Goal: Task Accomplishment & Management: Complete application form

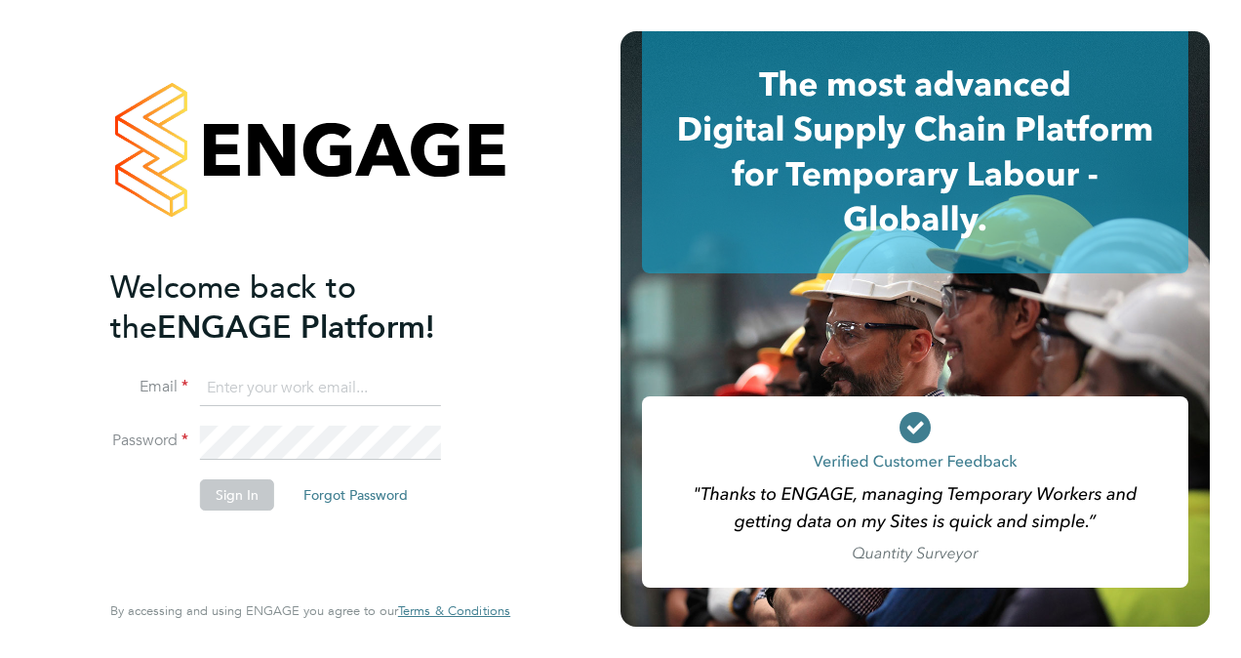
type input "[PERSON_NAME][EMAIL_ADDRESS][PERSON_NAME][DOMAIN_NAME]"
click at [233, 494] on button "Sign In" at bounding box center [237, 494] width 74 height 31
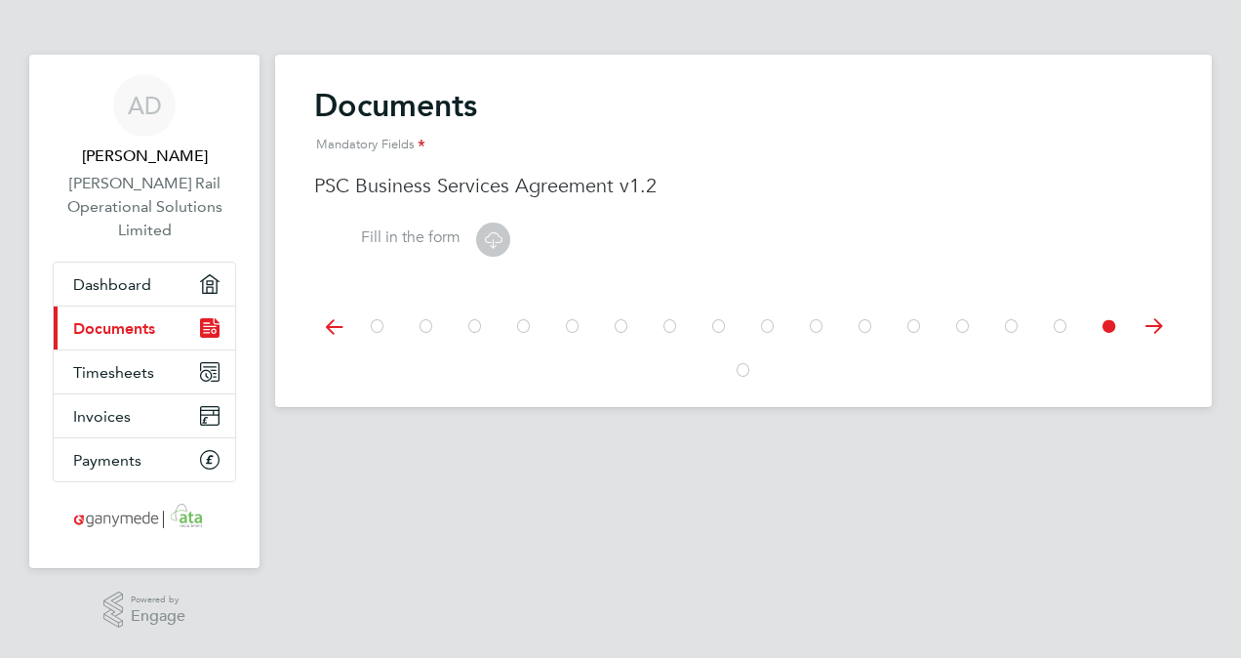
click at [498, 240] on icon at bounding box center [493, 239] width 24 height 24
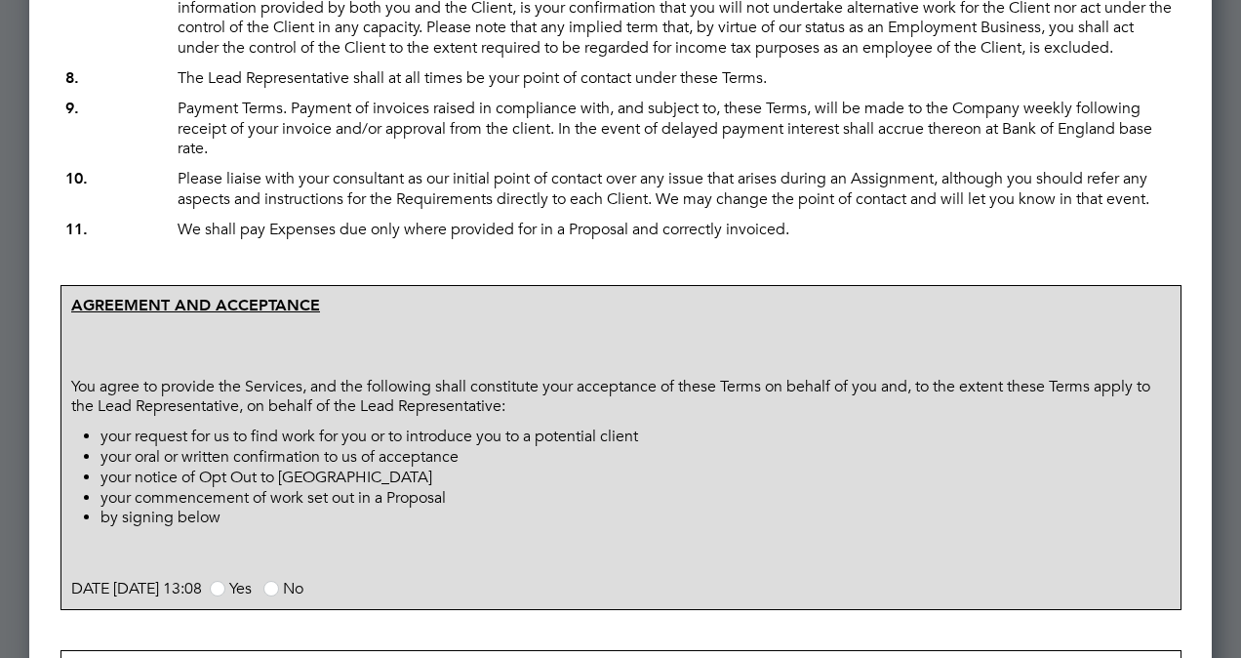
scroll to position [1073, 0]
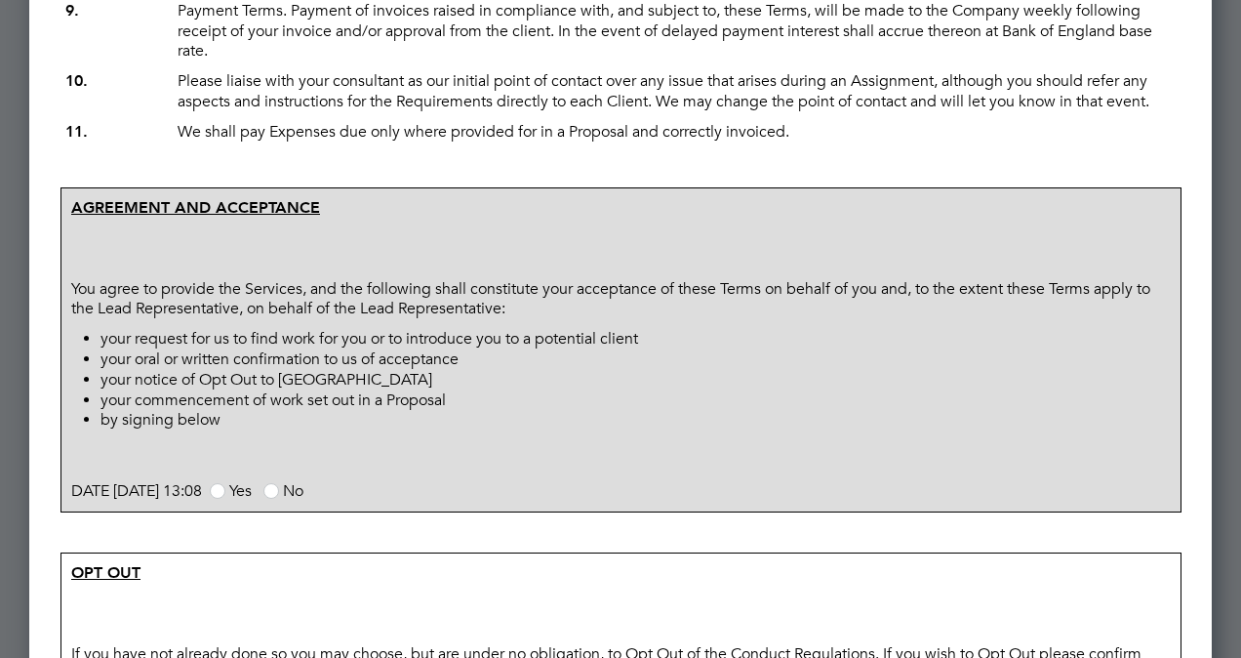
click at [225, 499] on span at bounding box center [218, 491] width 16 height 16
click at [0, 0] on input "Yes" at bounding box center [0, 0] width 0 height 0
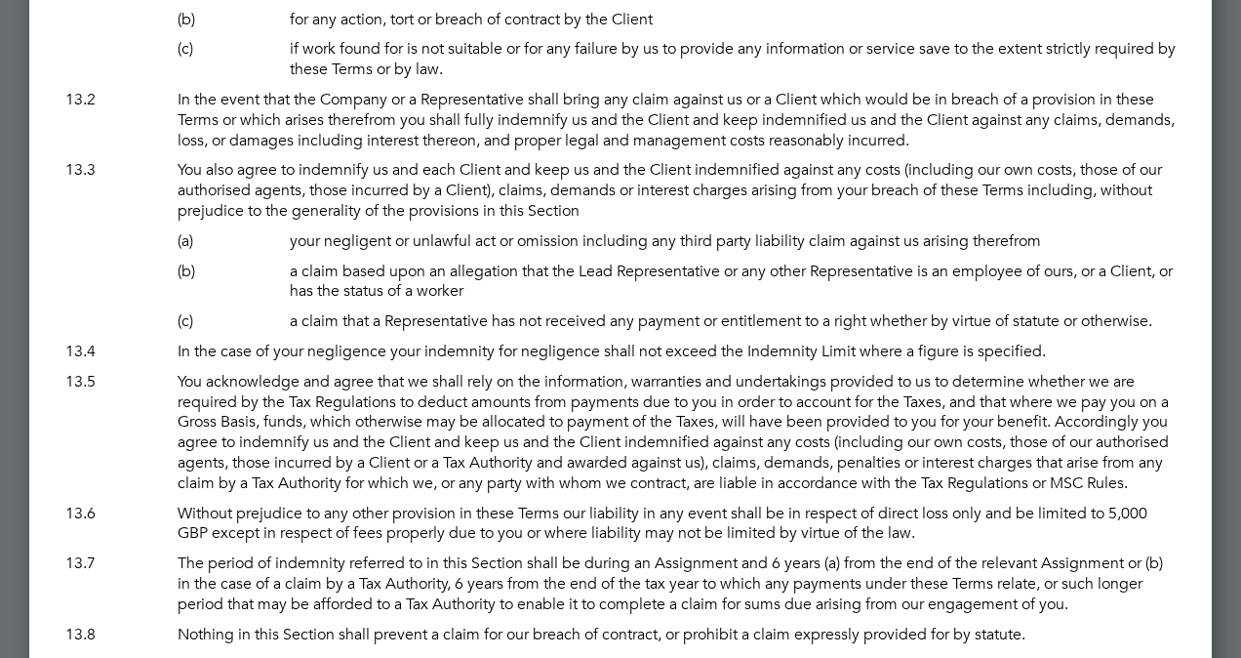
scroll to position [12705, 0]
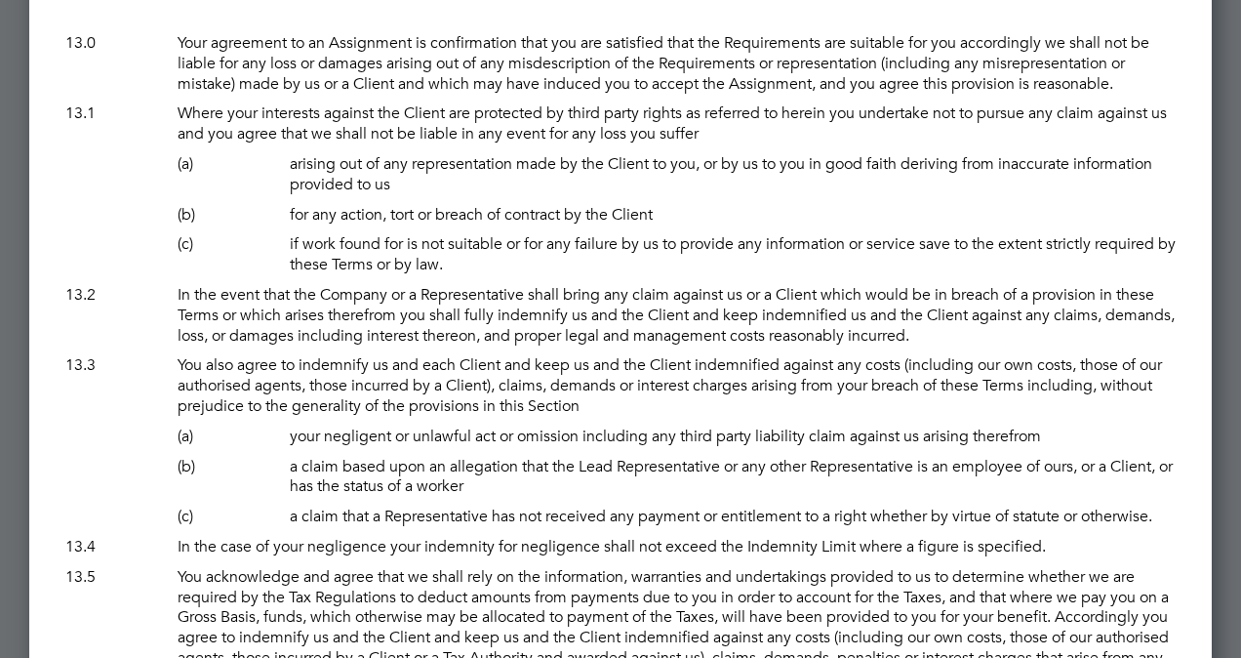
drag, startPoint x: 1225, startPoint y: 525, endPoint x: 1186, endPoint y: 303, distance: 225.9
click at [1218, 316] on div at bounding box center [620, 329] width 1241 height 658
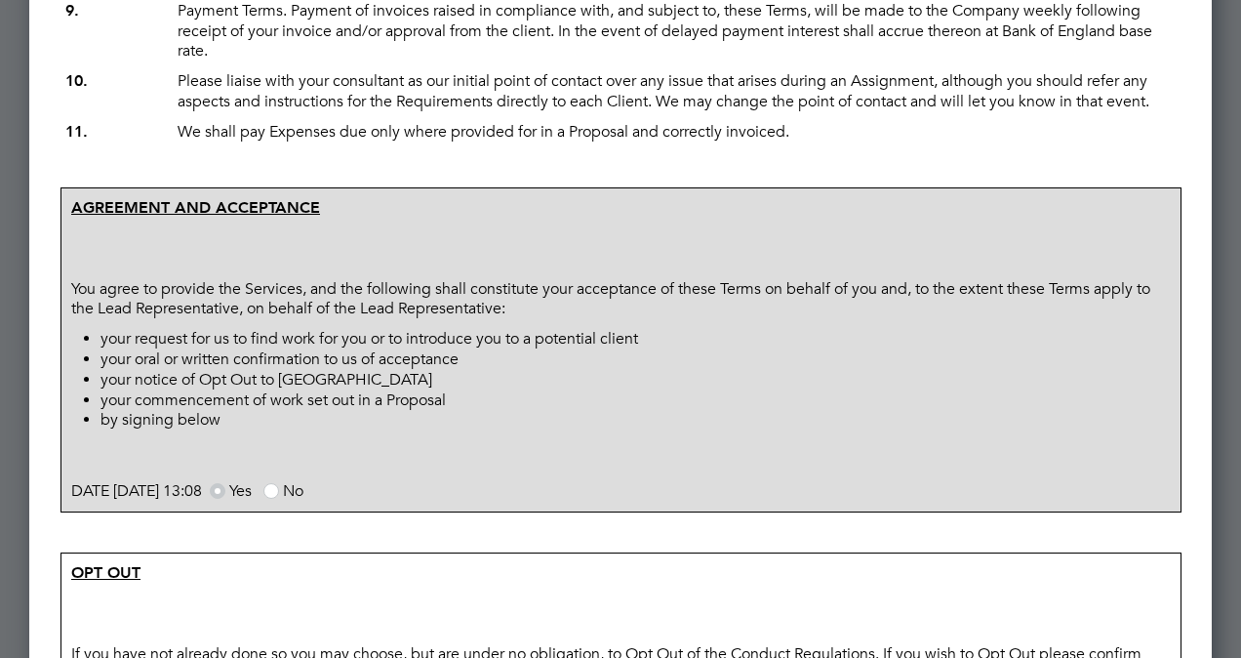
scroll to position [1171, 0]
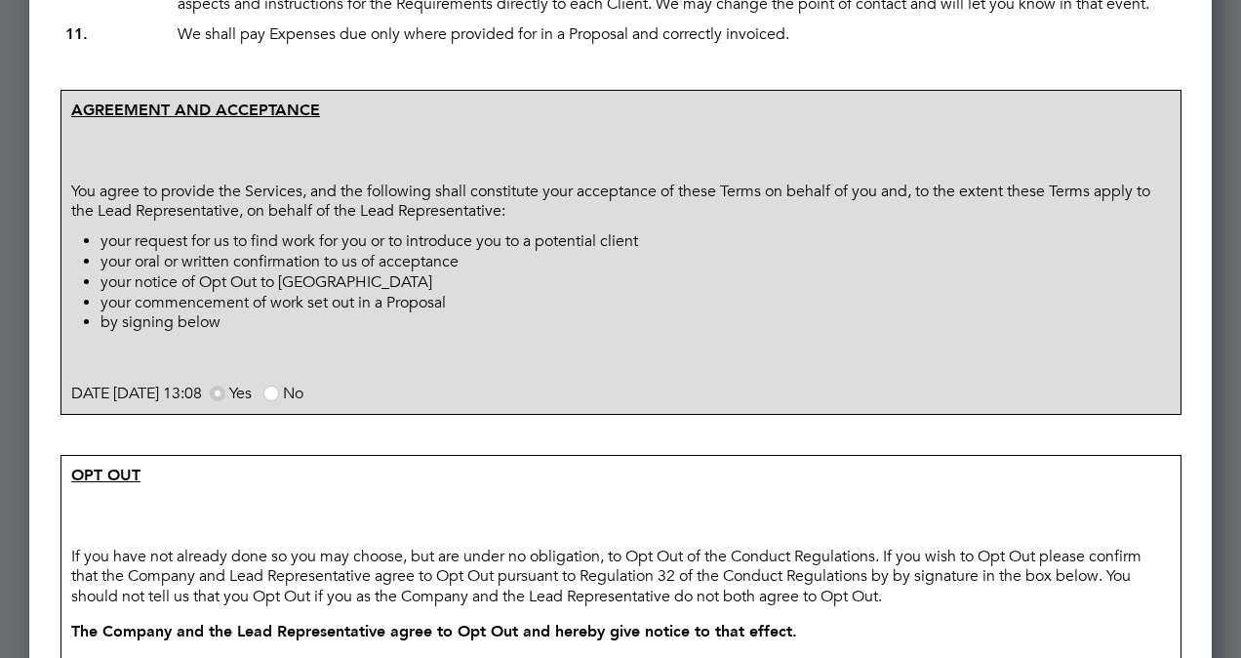
click at [279, 401] on span at bounding box center [271, 393] width 16 height 16
click at [0, 0] on input "No" at bounding box center [0, 0] width 0 height 0
click at [225, 401] on span at bounding box center [218, 393] width 16 height 16
click at [0, 0] on input "Yes" at bounding box center [0, 0] width 0 height 0
click at [279, 401] on span at bounding box center [271, 393] width 16 height 16
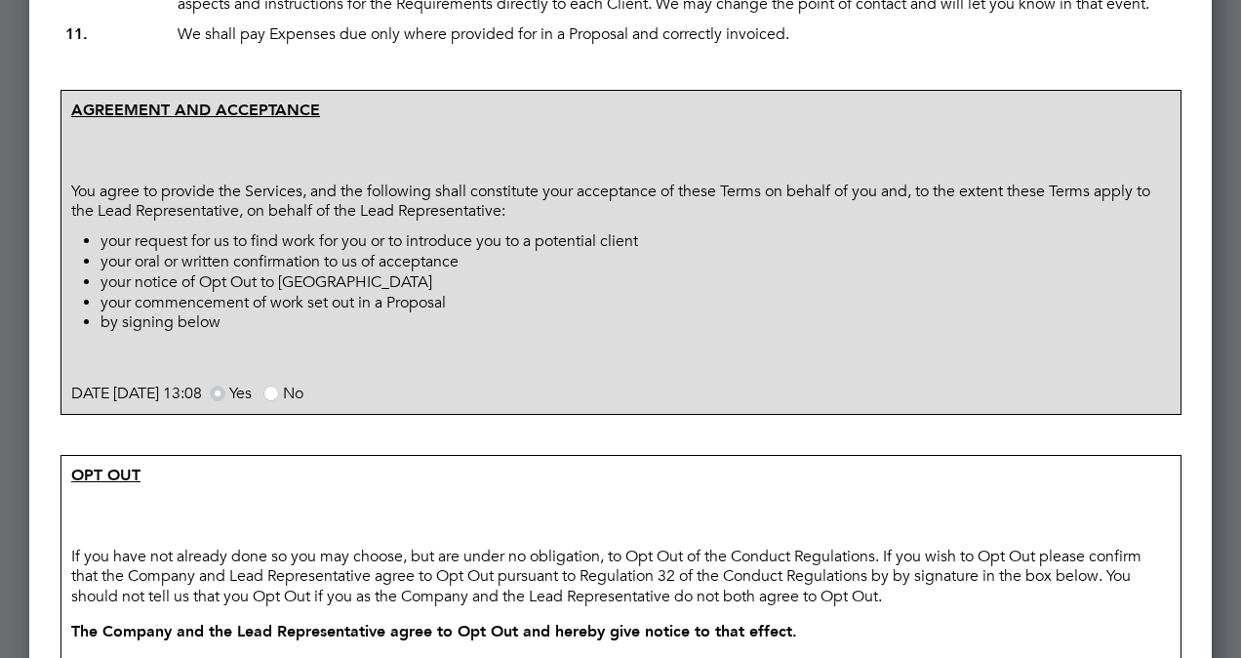
click at [0, 0] on input "No" at bounding box center [0, 0] width 0 height 0
click at [225, 401] on span at bounding box center [218, 393] width 16 height 16
click at [0, 0] on input "Yes" at bounding box center [0, 0] width 0 height 0
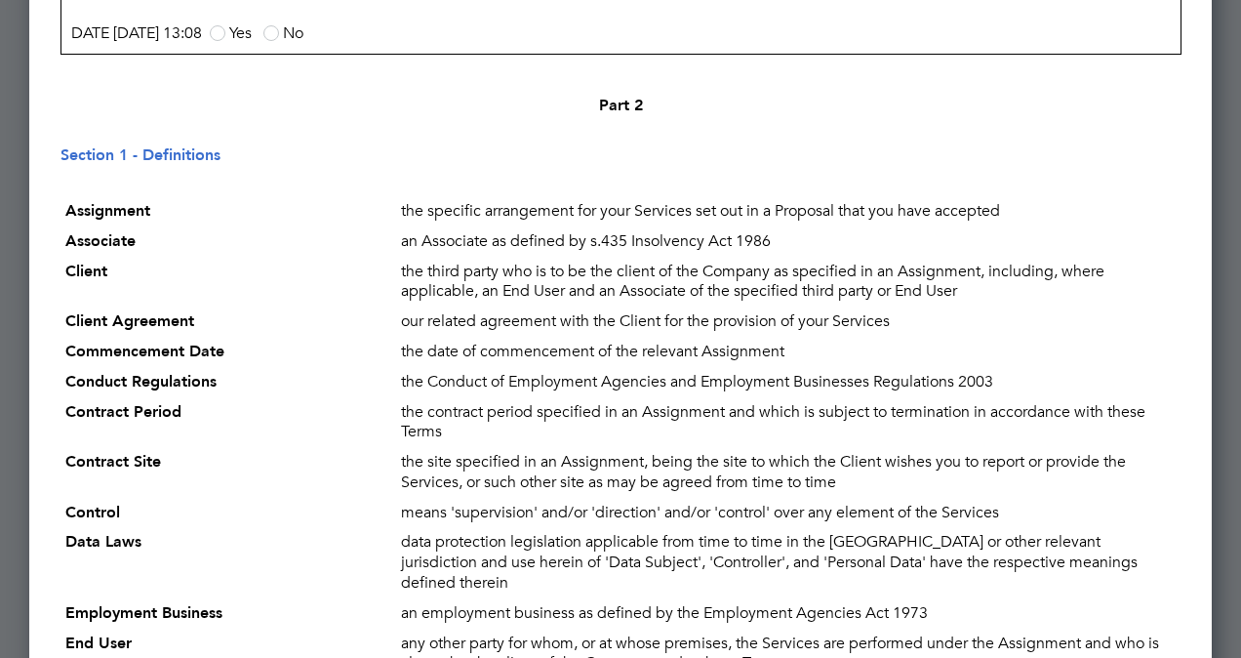
scroll to position [1854, 0]
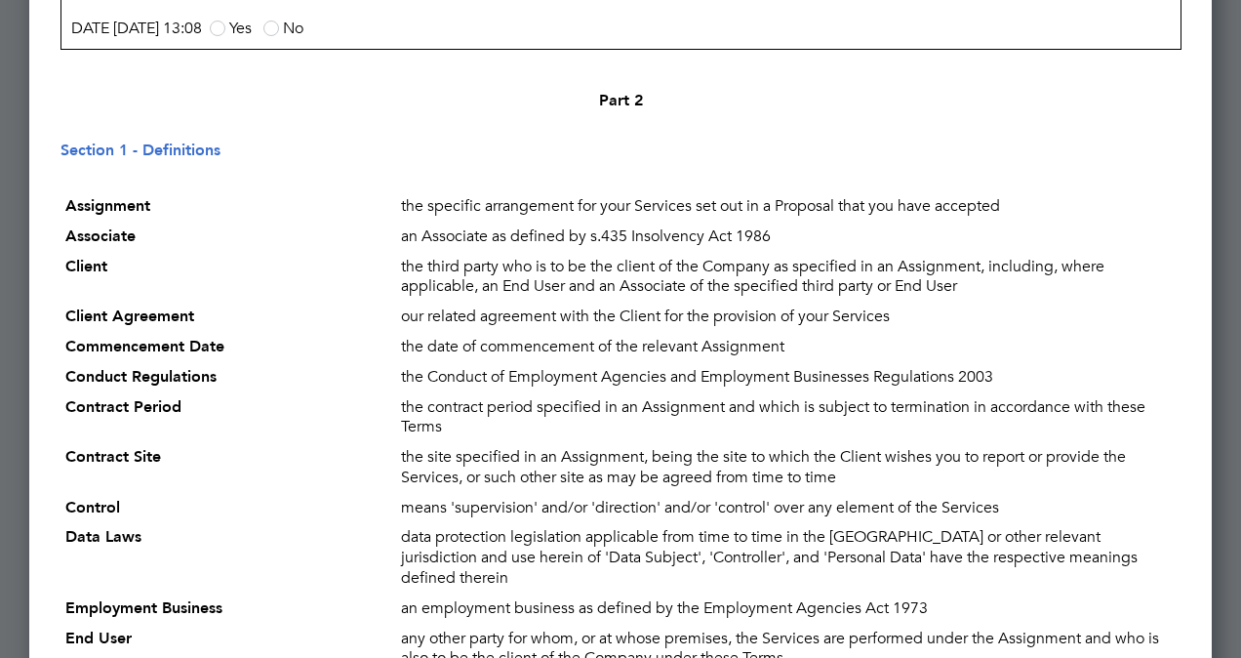
click at [225, 36] on span at bounding box center [218, 28] width 16 height 16
click at [0, 0] on input "Yes" at bounding box center [0, 0] width 0 height 0
click at [279, 36] on span at bounding box center [271, 28] width 16 height 16
click at [0, 0] on input "No" at bounding box center [0, 0] width 0 height 0
click at [252, 38] on label "Yes" at bounding box center [231, 29] width 42 height 20
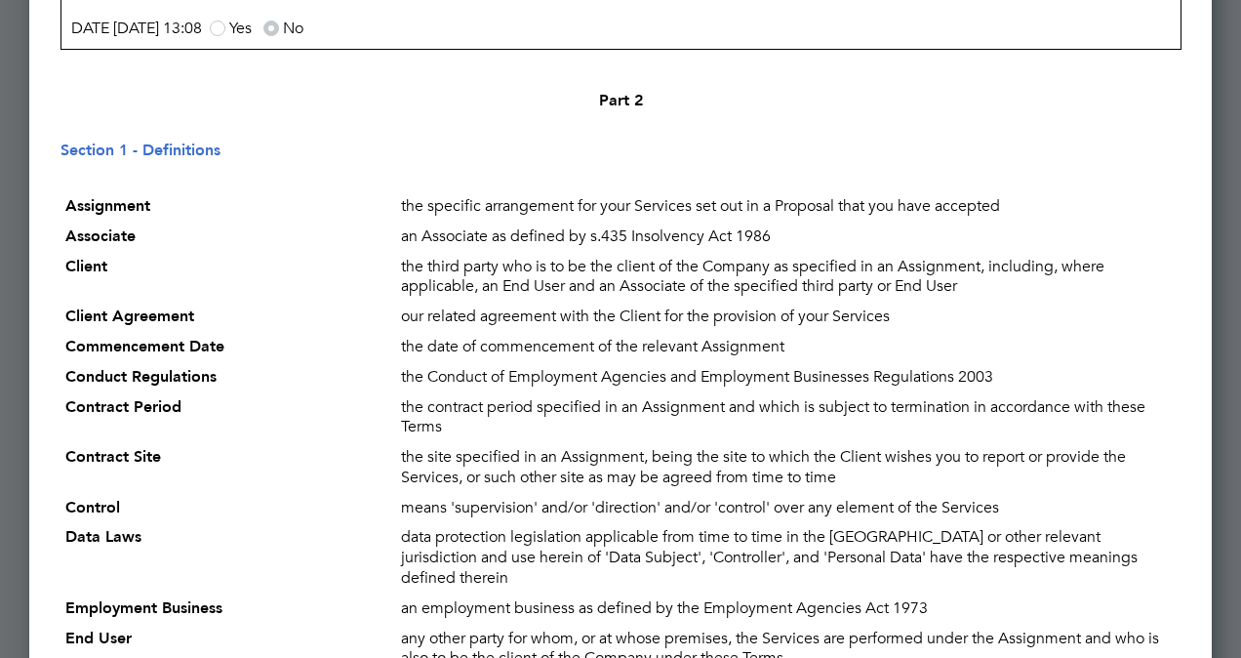
click at [0, 0] on input "Yes" at bounding box center [0, 0] width 0 height 0
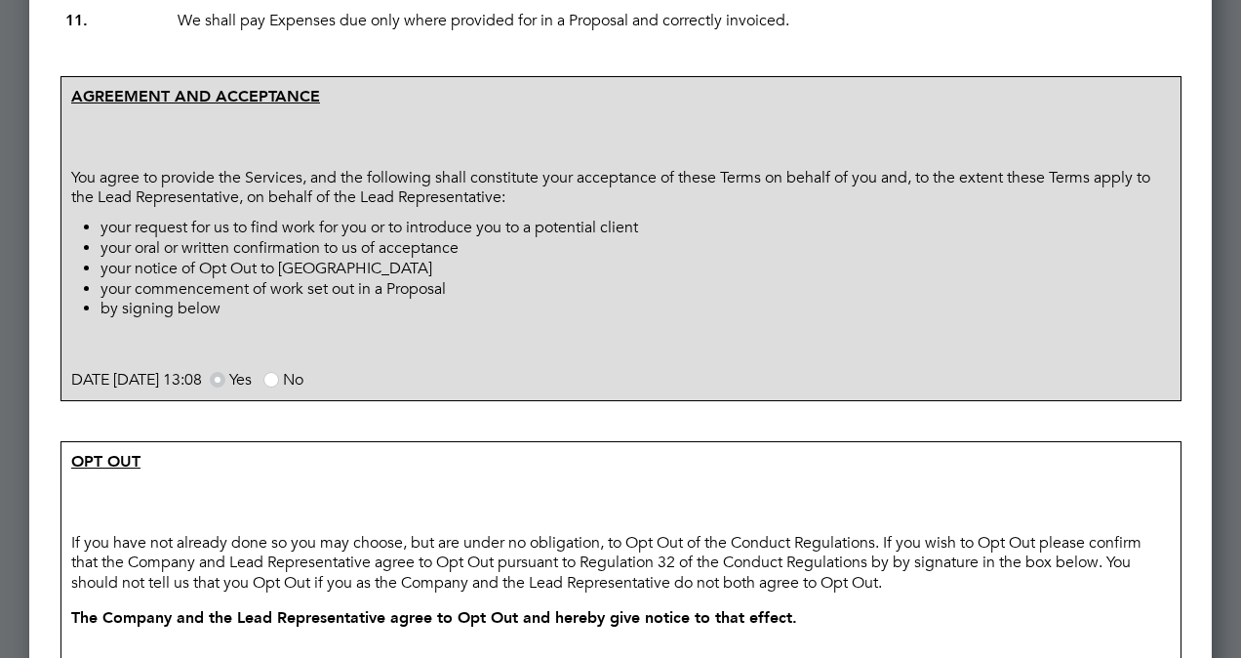
scroll to position [1171, 0]
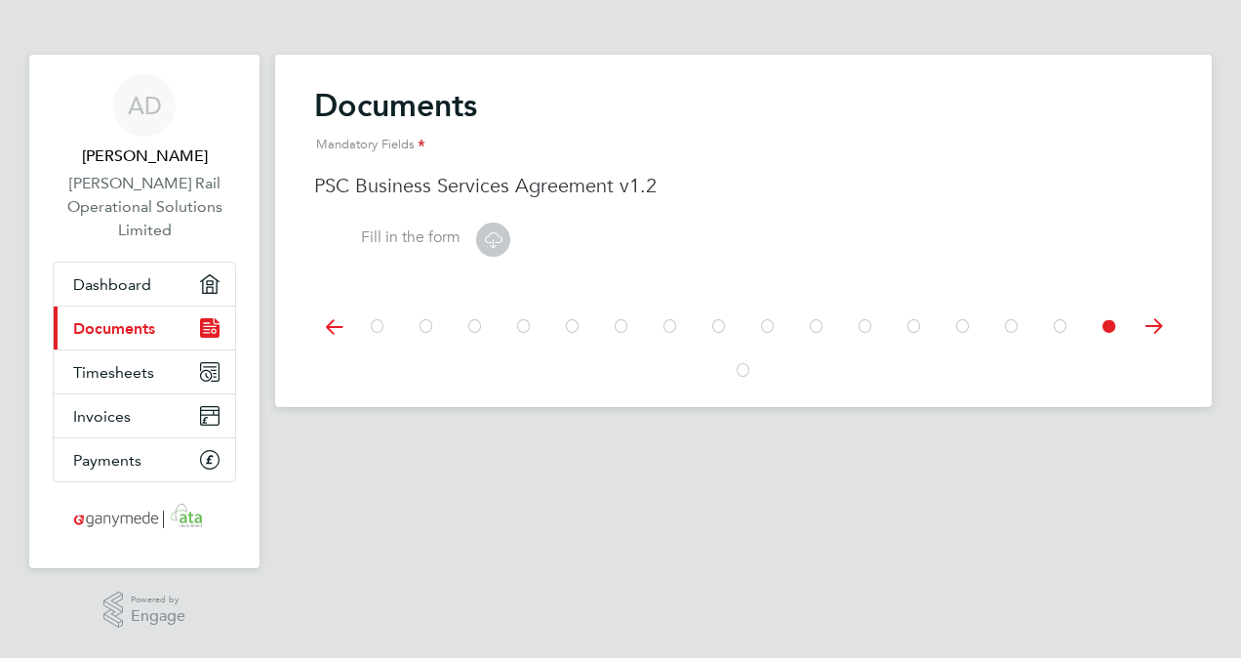
click at [497, 244] on icon at bounding box center [493, 239] width 24 height 24
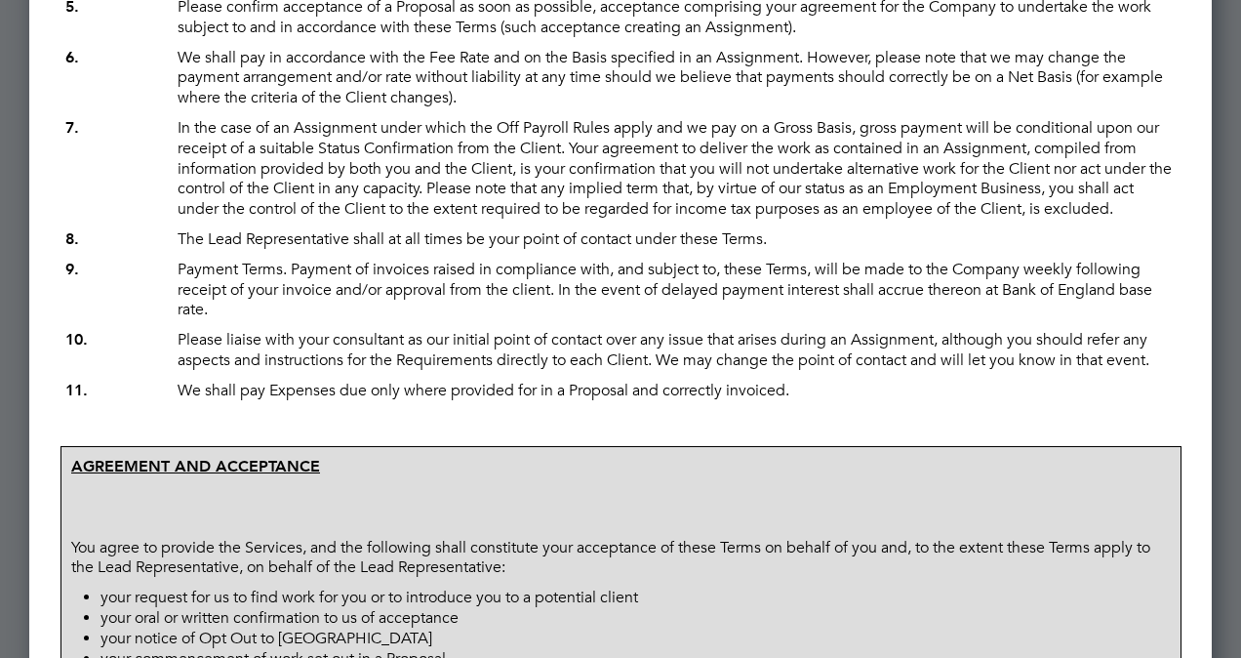
scroll to position [1073, 0]
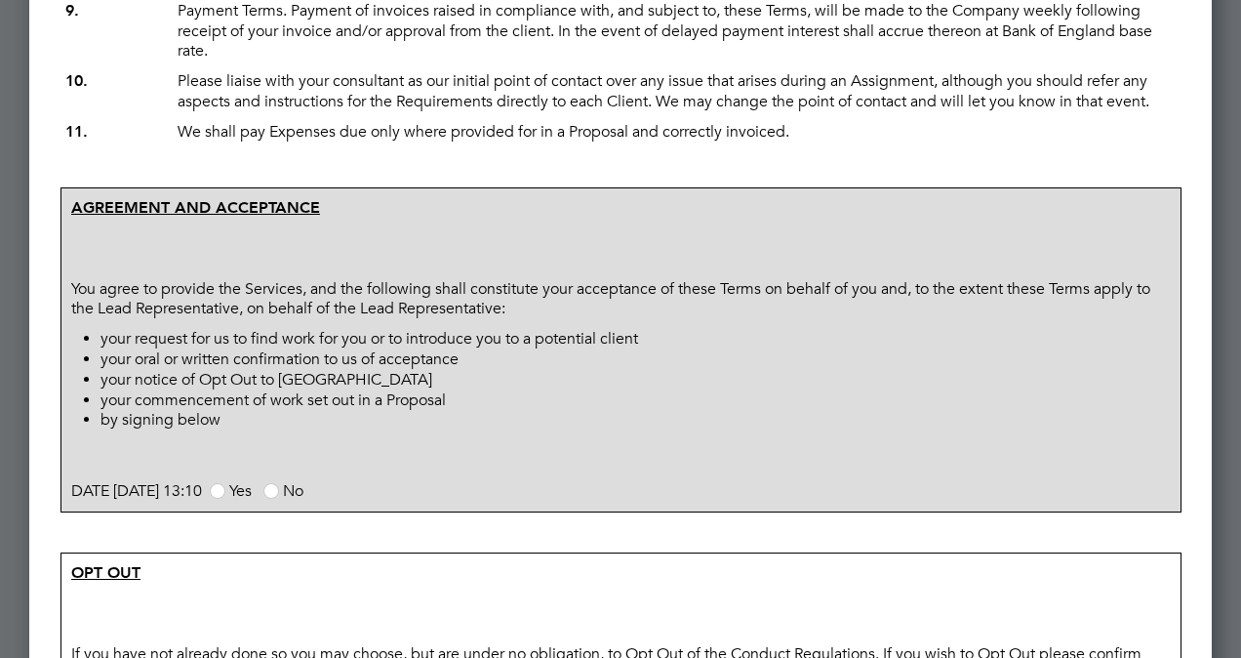
click at [225, 499] on span at bounding box center [218, 491] width 16 height 16
click at [0, 0] on input "Yes" at bounding box center [0, 0] width 0 height 0
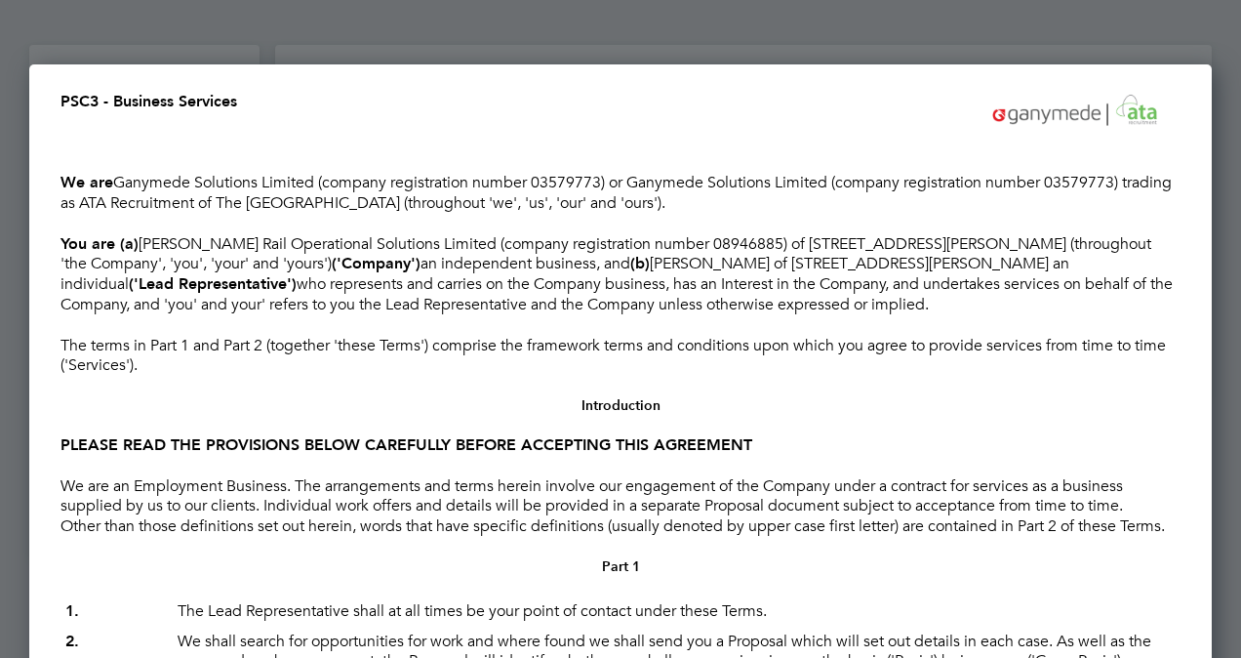
scroll to position [0, 0]
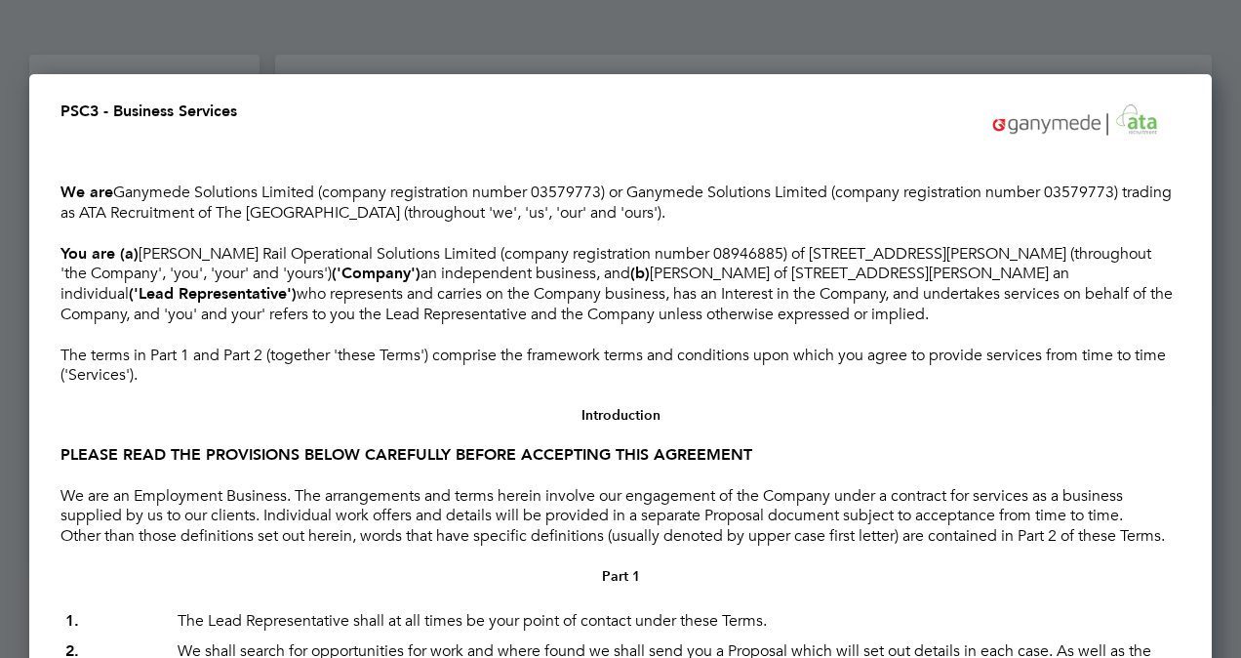
click at [897, 325] on p "You are (a) [PERSON_NAME] Rail Operational Solutions Limited (company registrat…" at bounding box center [621, 284] width 1120 height 81
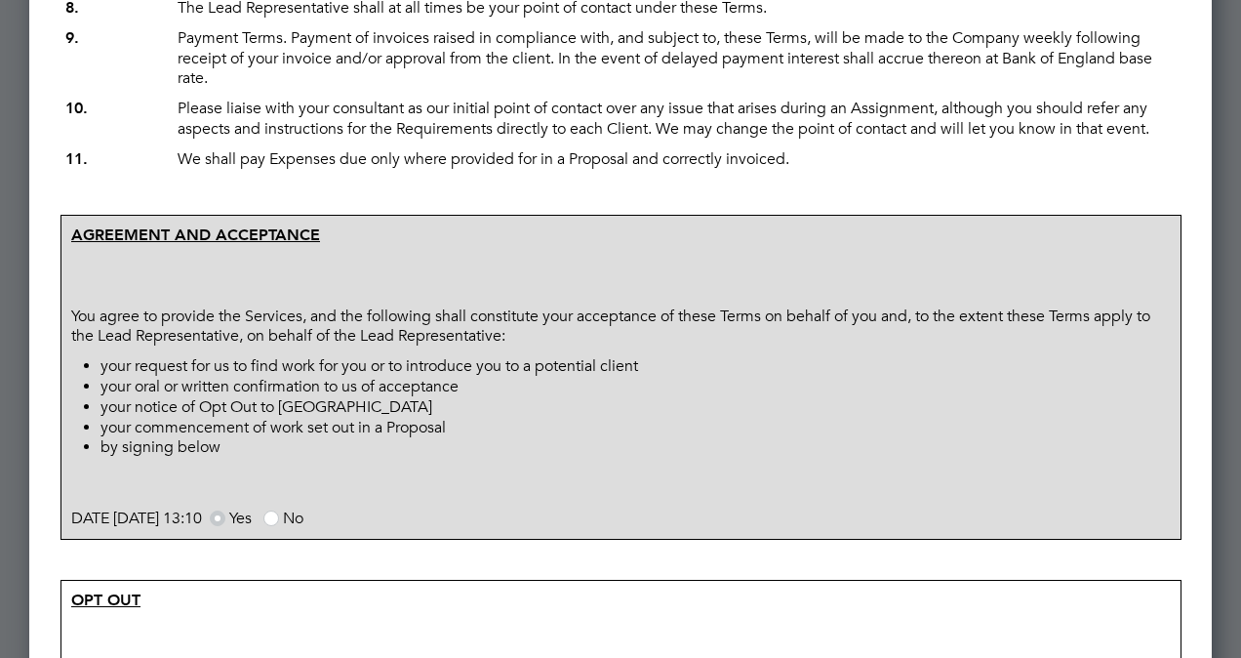
scroll to position [1073, 0]
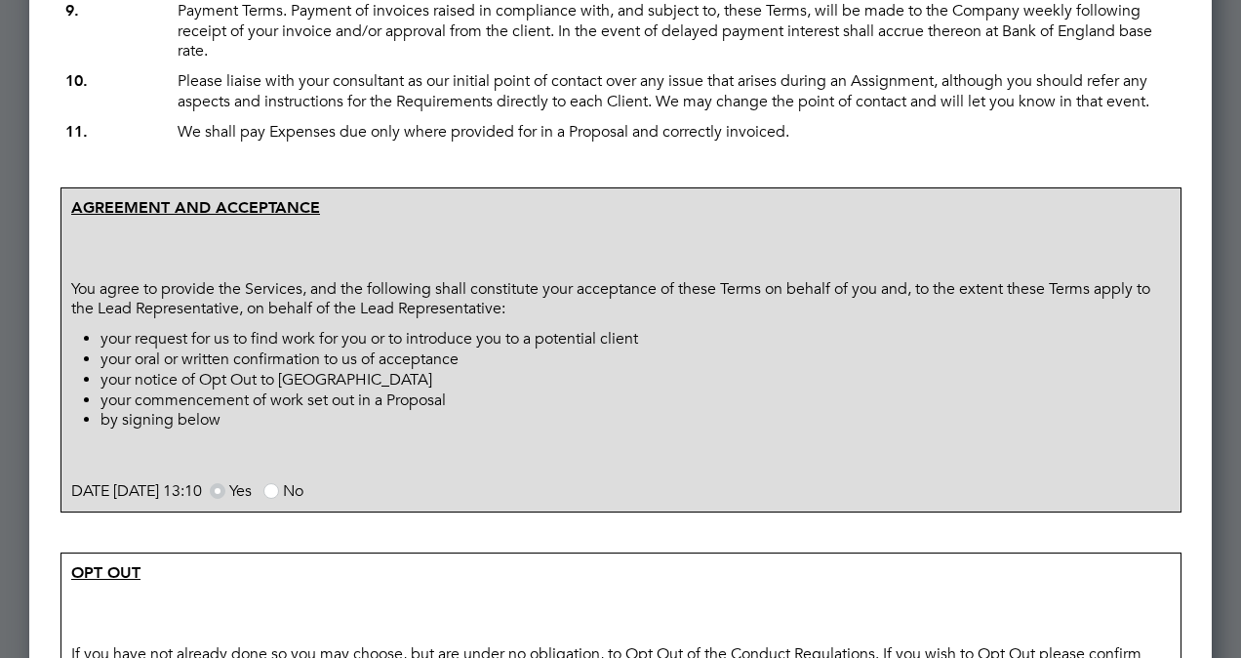
click at [225, 499] on span at bounding box center [218, 491] width 16 height 16
click at [0, 0] on input "Yes" at bounding box center [0, 0] width 0 height 0
click at [279, 499] on span at bounding box center [271, 491] width 16 height 16
click at [0, 0] on input "No" at bounding box center [0, 0] width 0 height 0
click at [225, 499] on span at bounding box center [218, 491] width 16 height 16
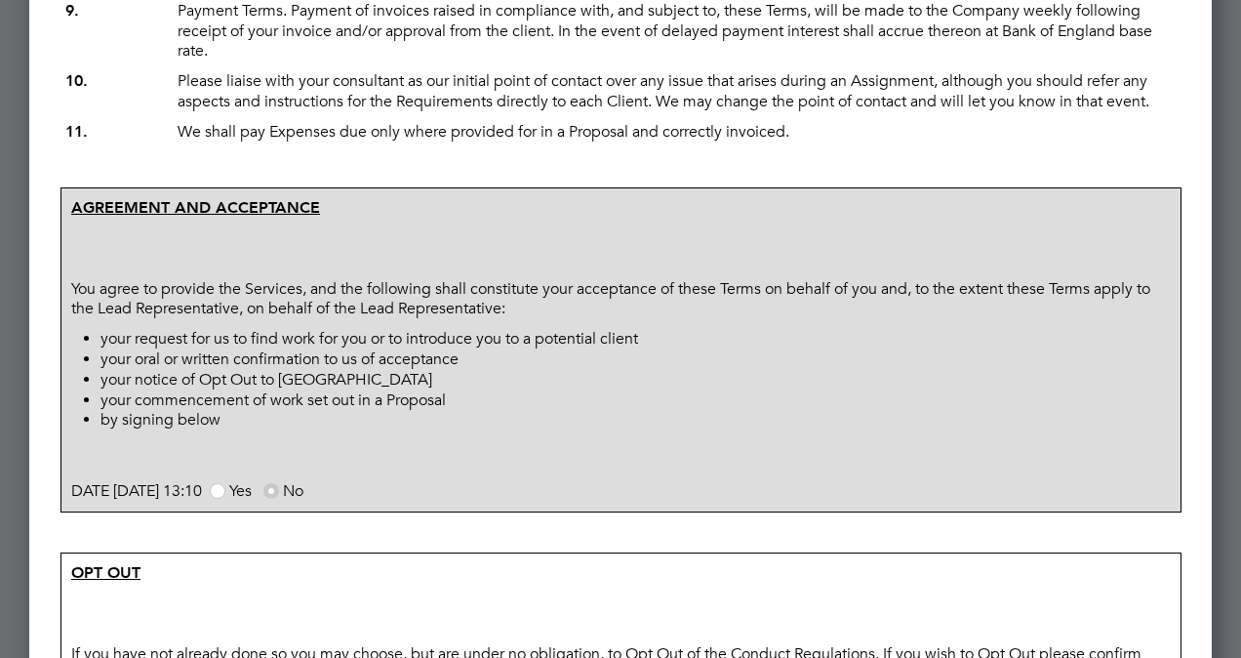
click at [0, 0] on input "Yes" at bounding box center [0, 0] width 0 height 0
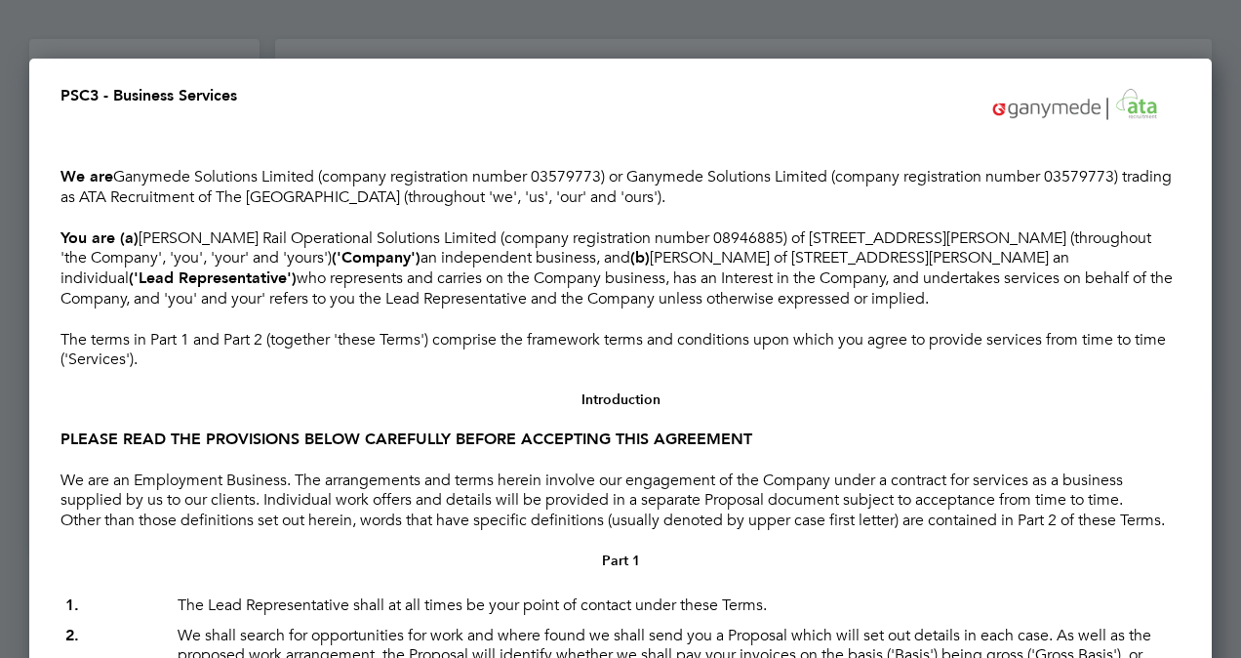
scroll to position [0, 0]
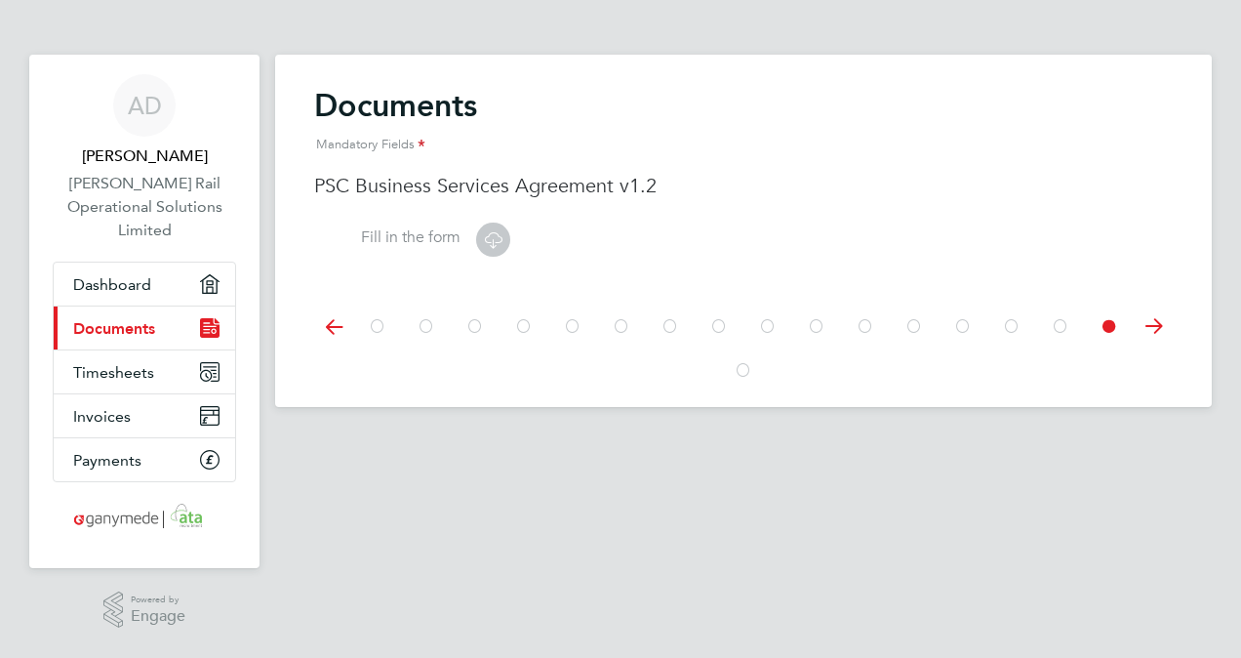
click at [492, 238] on icon at bounding box center [493, 239] width 24 height 24
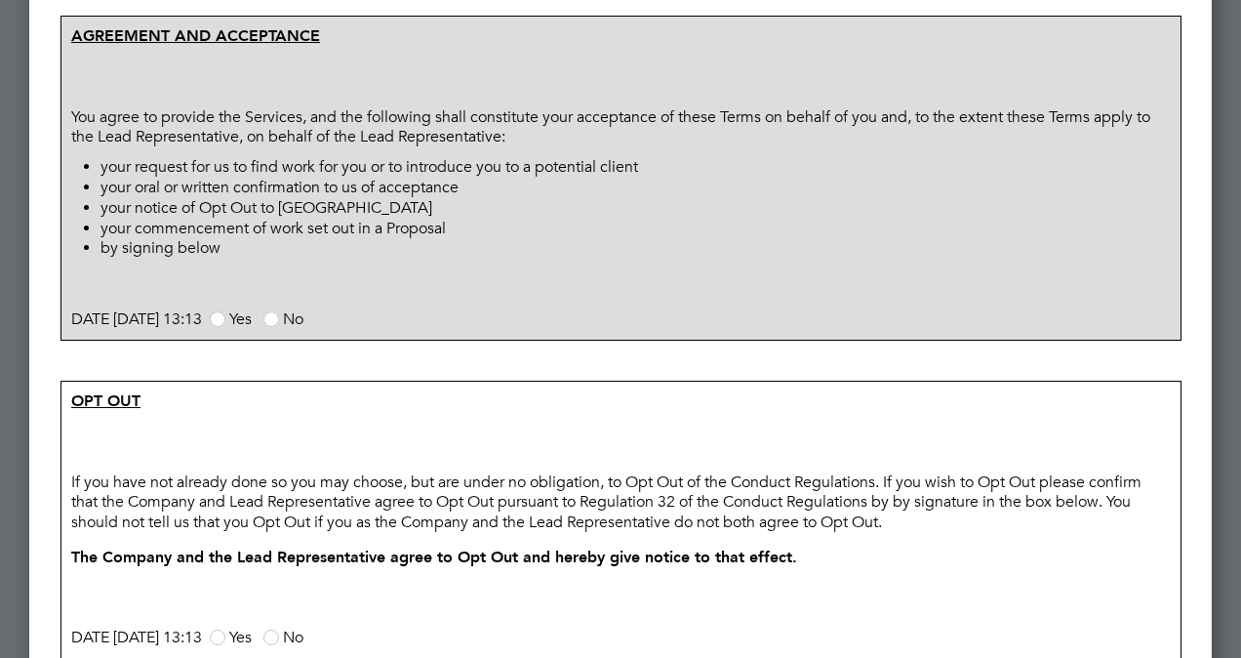
scroll to position [1269, 0]
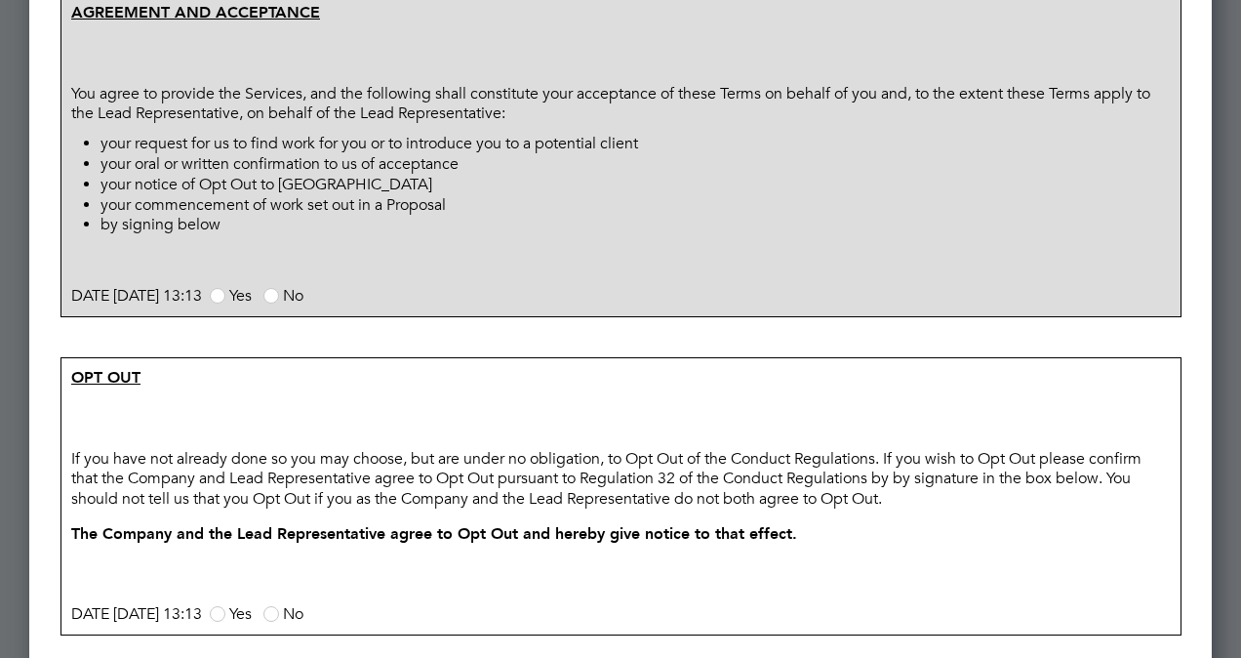
click at [225, 303] on span at bounding box center [218, 296] width 16 height 16
click at [0, 0] on input "Yes" at bounding box center [0, 0] width 0 height 0
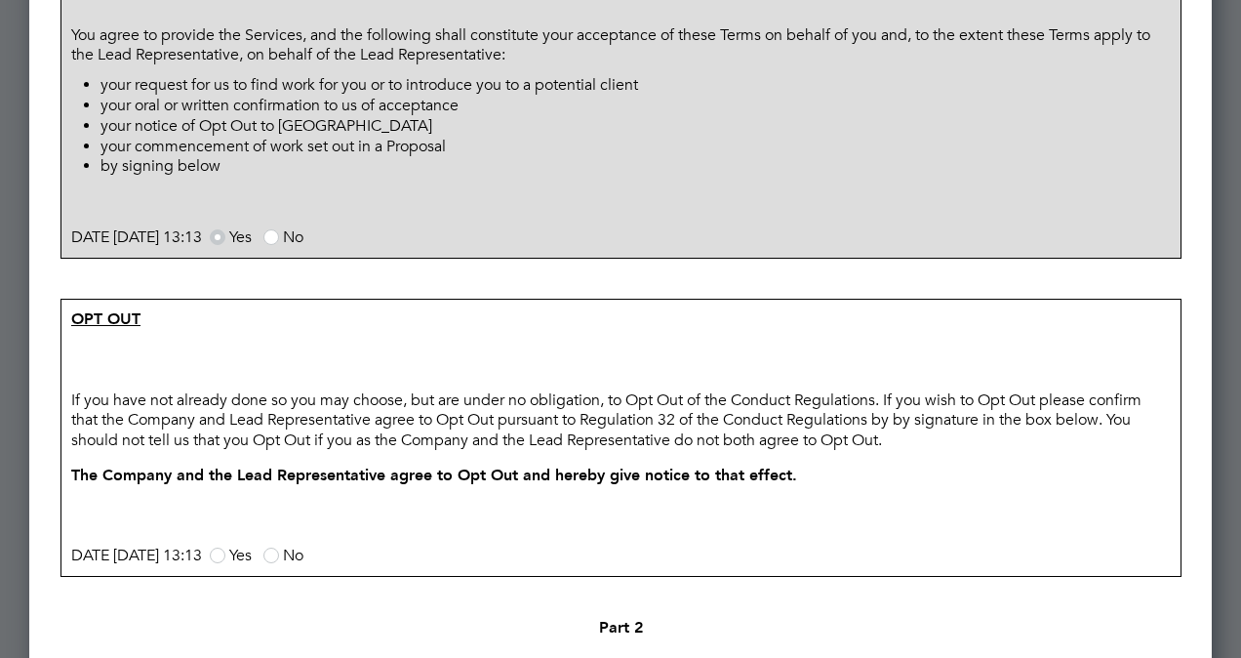
scroll to position [1366, 0]
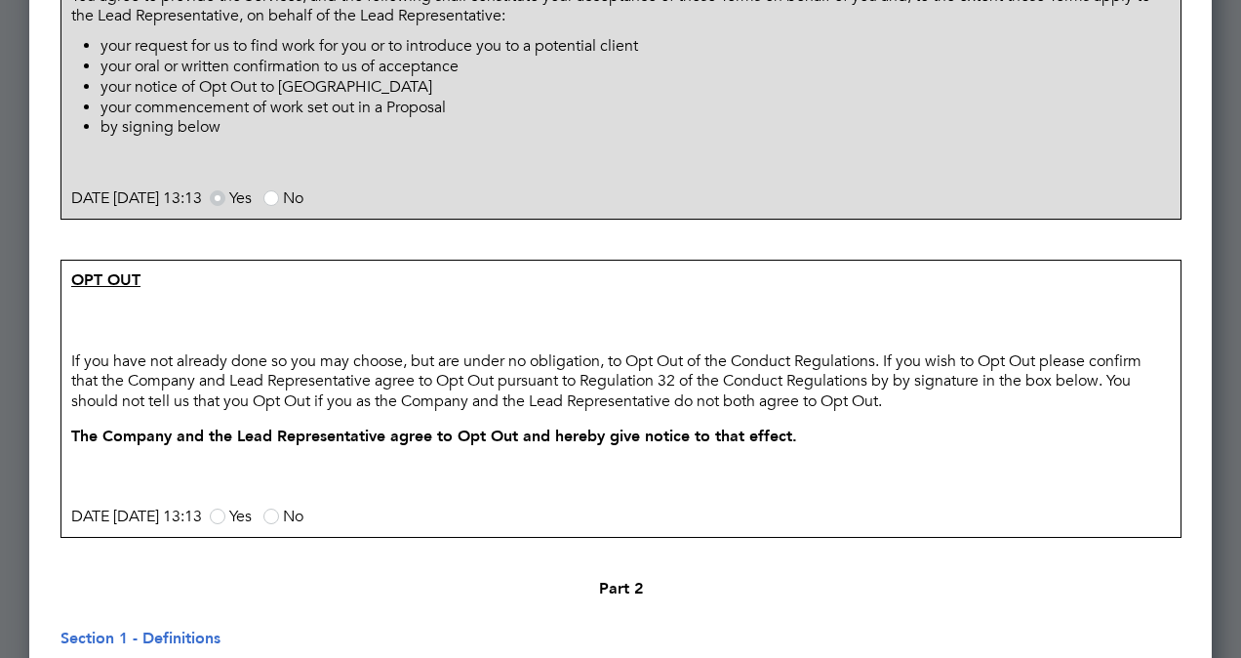
click at [471, 189] on div "AGREEMENT AND ACCEPTANCE You agree to provide the Services, and the following s…" at bounding box center [620, 56] width 1119 height 312
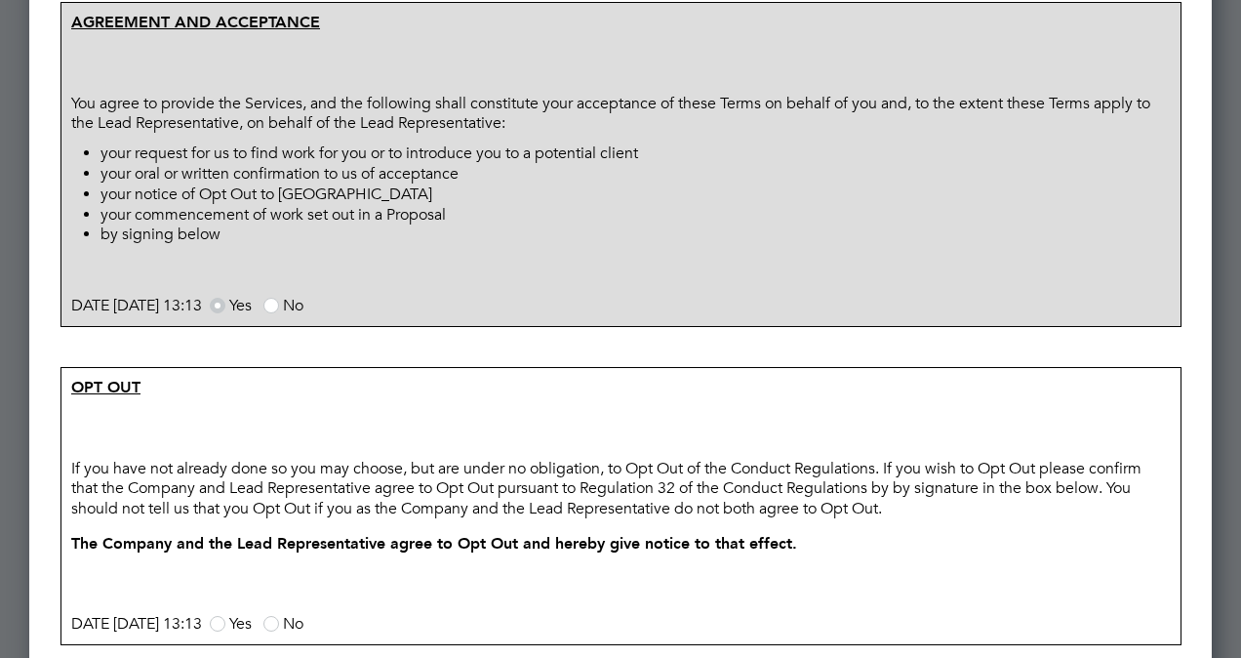
scroll to position [1230, 0]
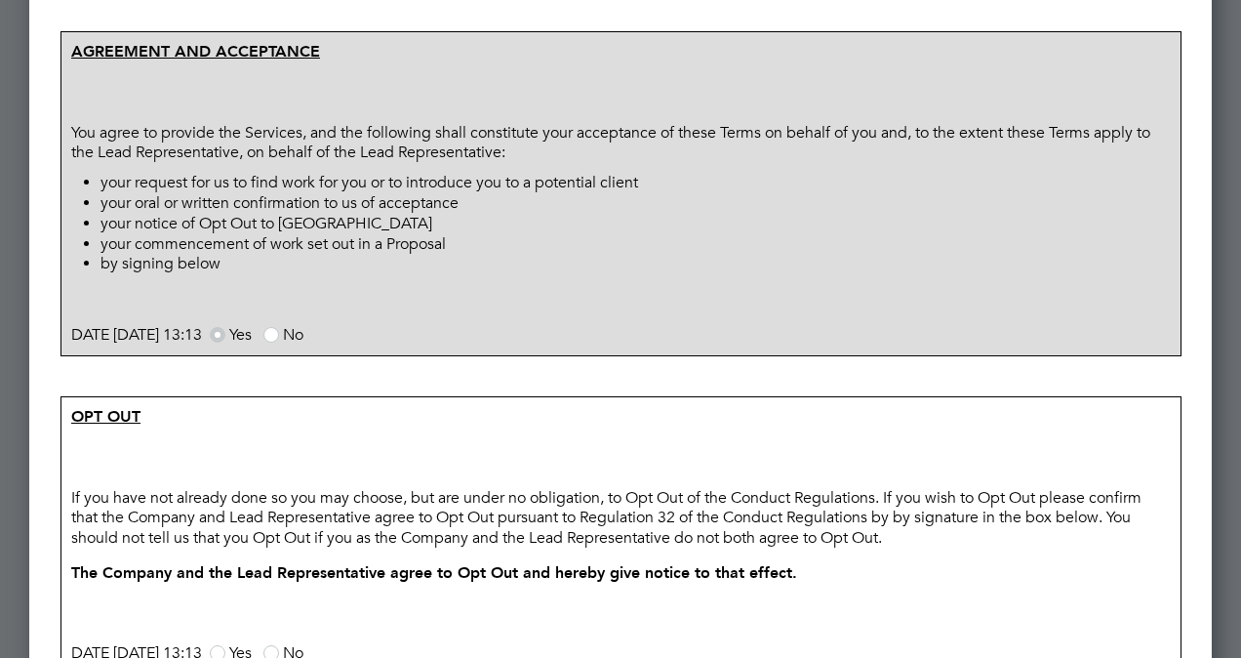
click at [994, 31] on p at bounding box center [621, 21] width 1120 height 20
drag, startPoint x: 994, startPoint y: 53, endPoint x: 598, endPoint y: 154, distance: 409.0
click at [598, 154] on p "You agree to provide the Services, and the following shall constitute your acce…" at bounding box center [621, 143] width 1110 height 51
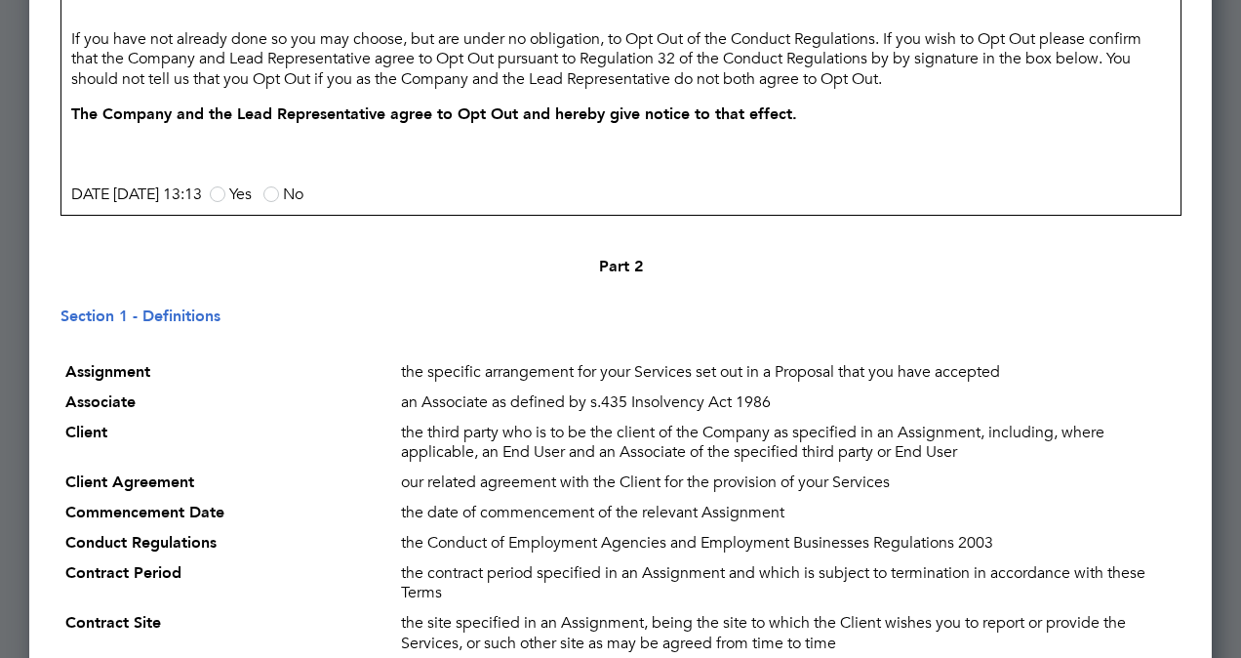
scroll to position [1736, 0]
